Goal: Information Seeking & Learning: Learn about a topic

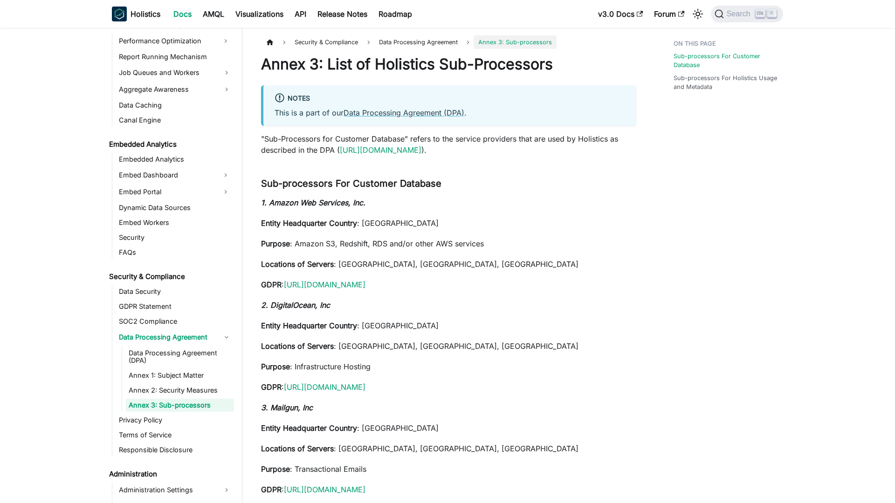
scroll to position [882, 0]
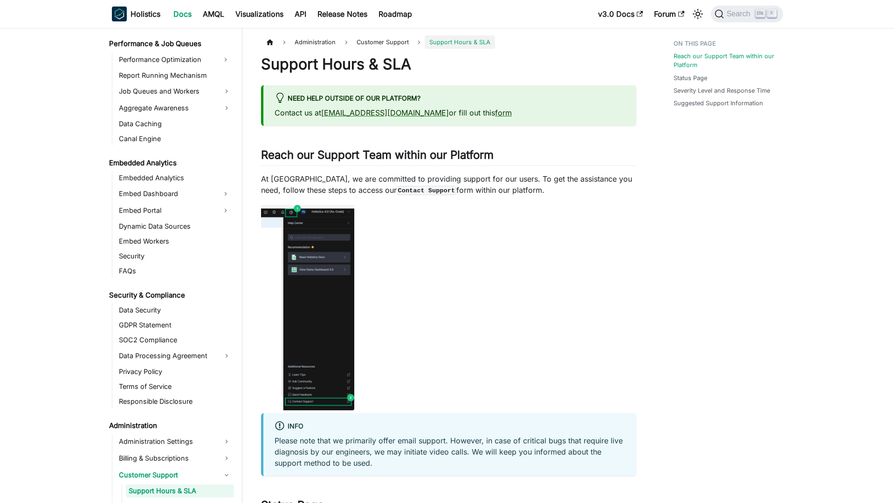
scroll to position [949, 0]
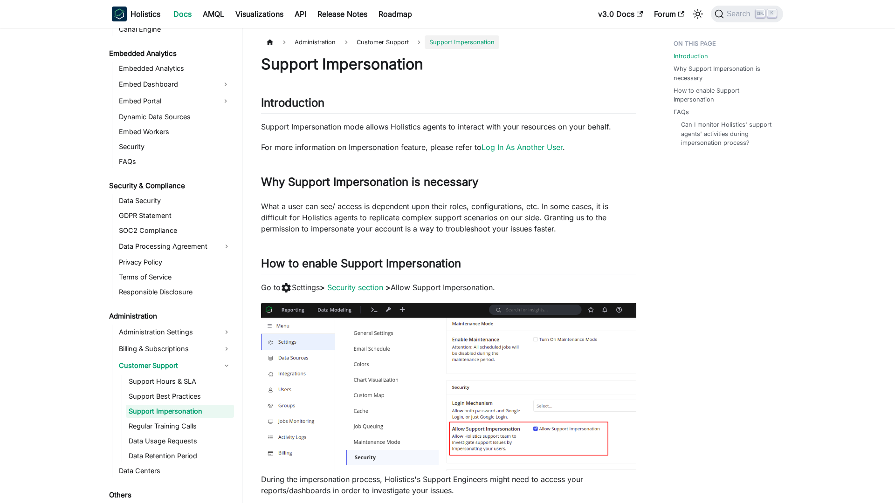
scroll to position [979, 0]
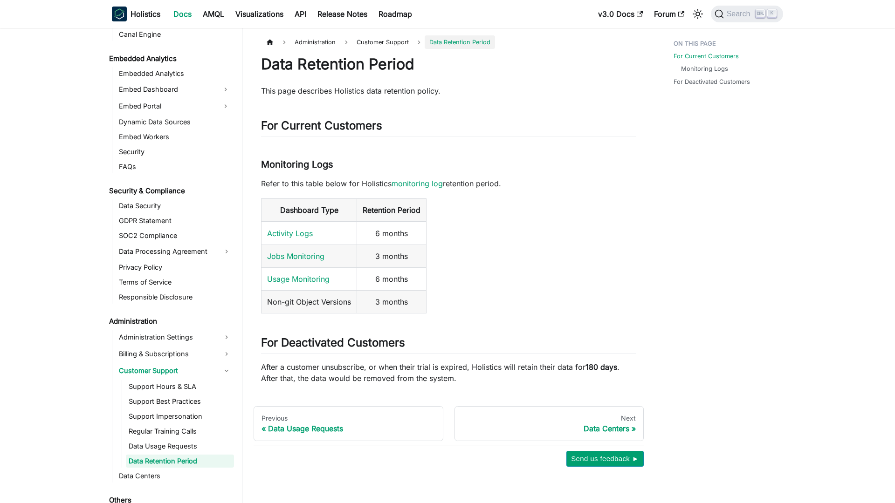
scroll to position [1005, 0]
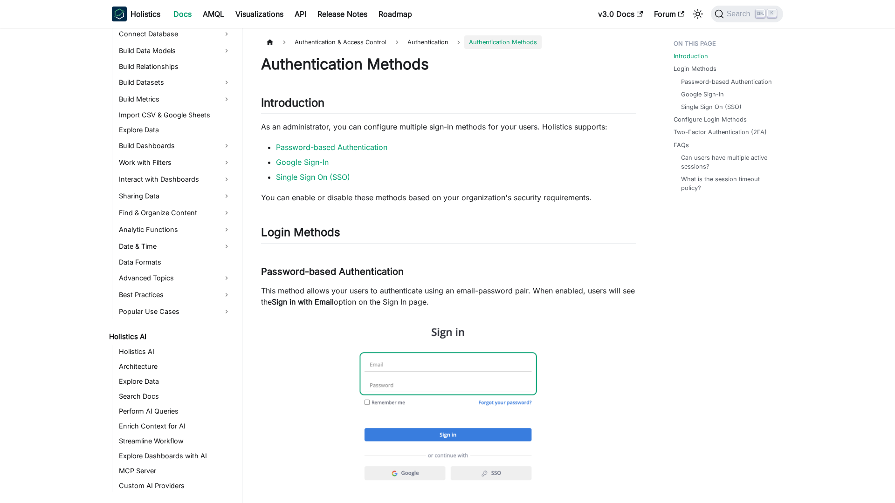
scroll to position [319, 0]
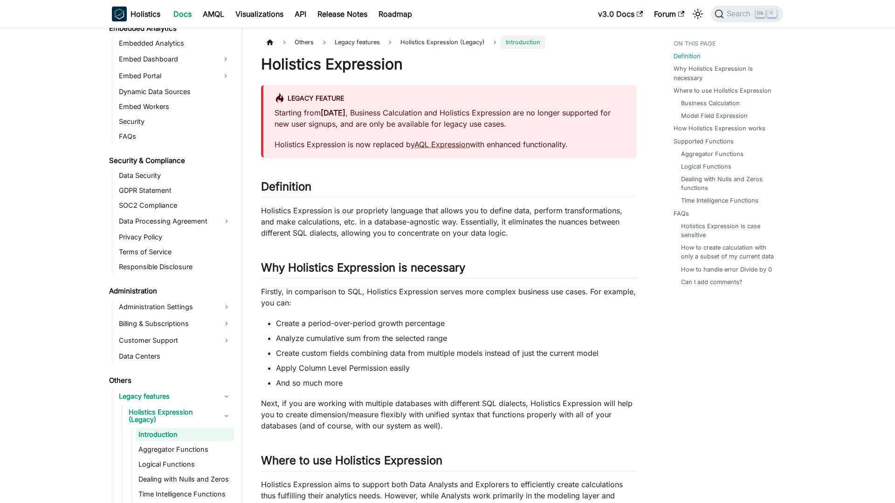
scroll to position [1012, 0]
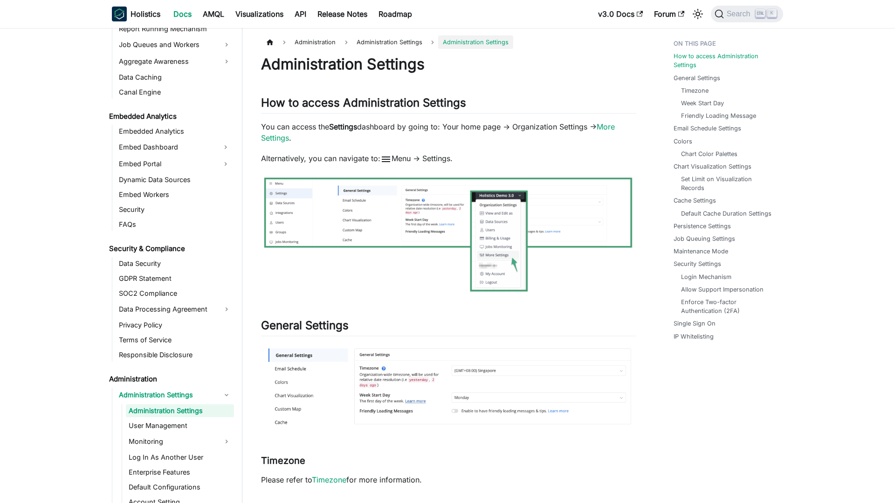
scroll to position [915, 0]
